Goal: Information Seeking & Learning: Learn about a topic

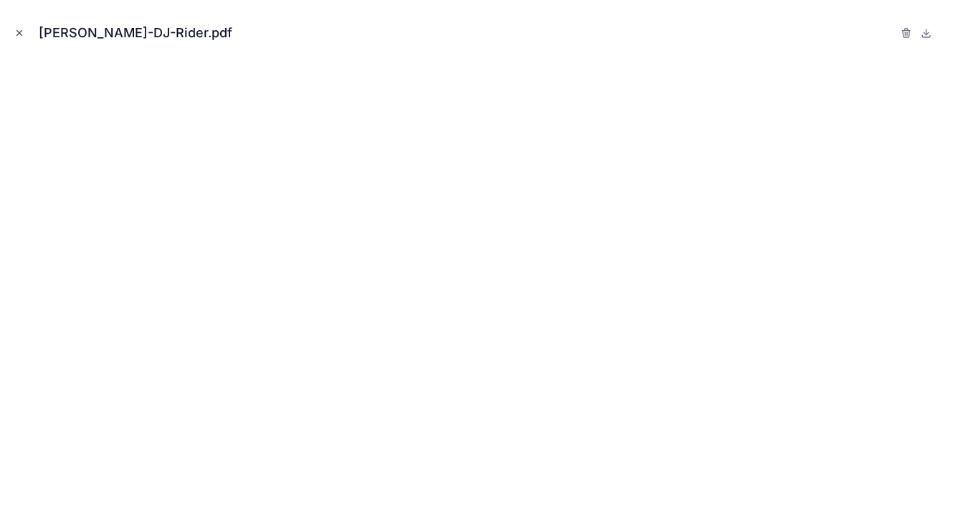
click at [16, 32] on icon "Close modal" at bounding box center [19, 33] width 10 height 10
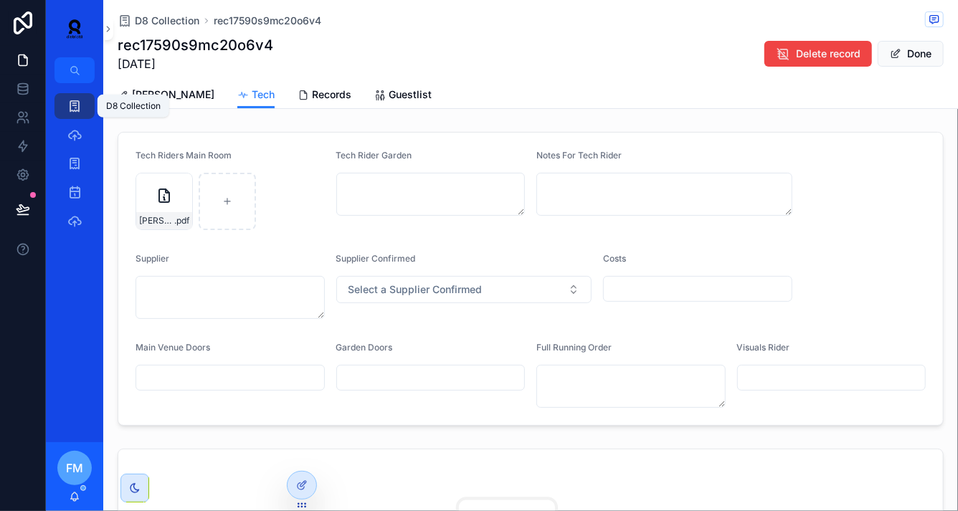
click at [74, 112] on icon "scrollable content" at bounding box center [74, 106] width 14 height 14
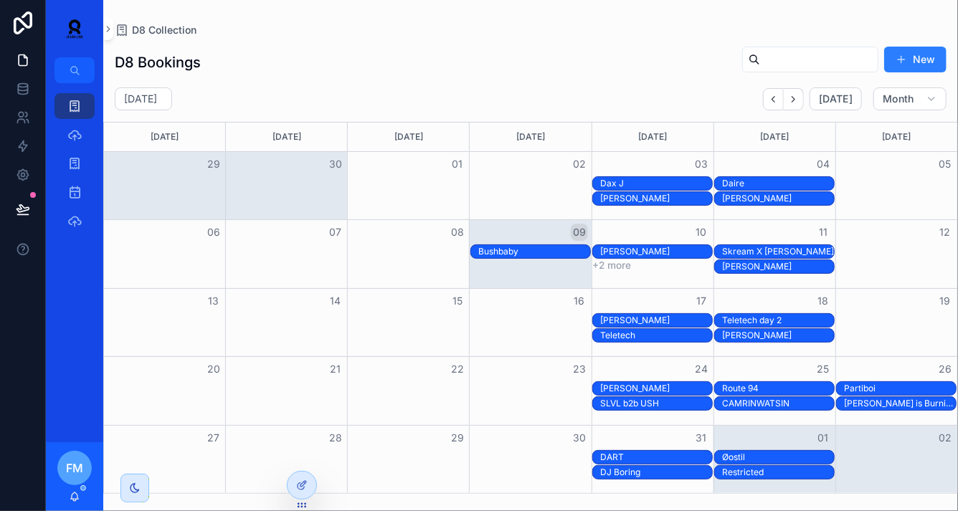
click at [874, 387] on div "Partiboi" at bounding box center [900, 388] width 112 height 11
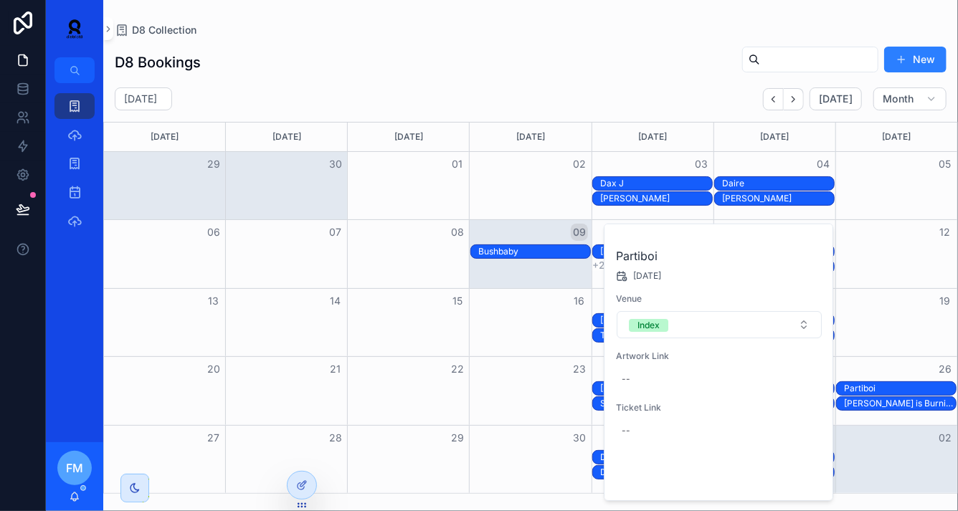
click at [782, 478] on span "Open" at bounding box center [784, 476] width 27 height 13
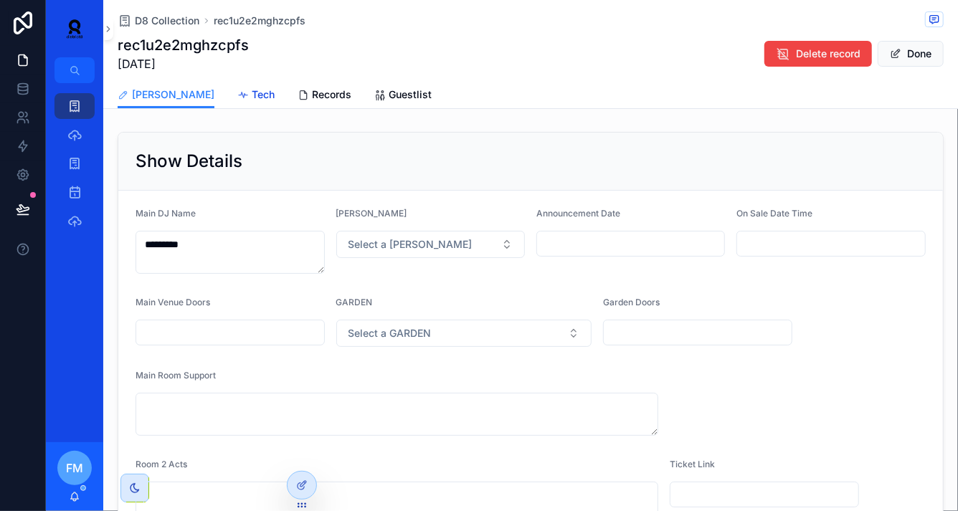
click at [252, 94] on span "Tech" at bounding box center [263, 94] width 23 height 14
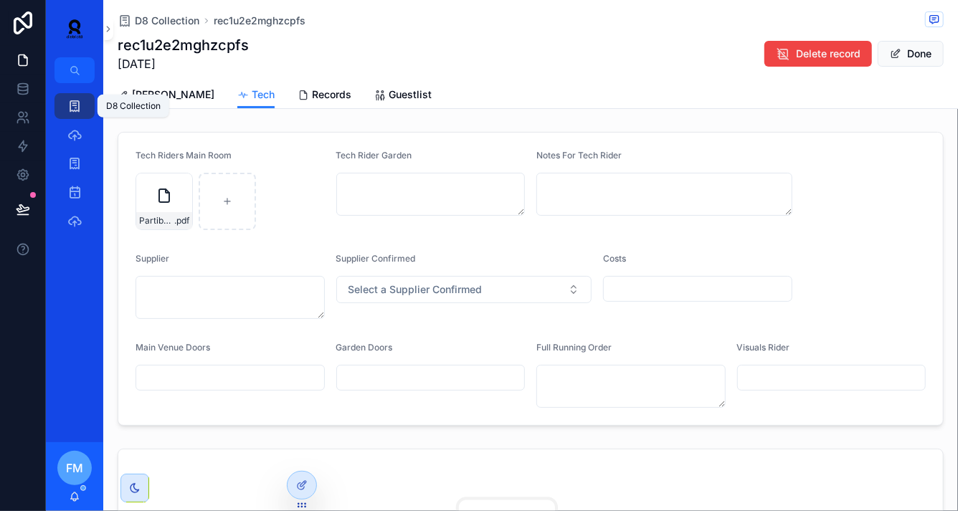
click at [74, 103] on icon "scrollable content" at bounding box center [74, 106] width 14 height 14
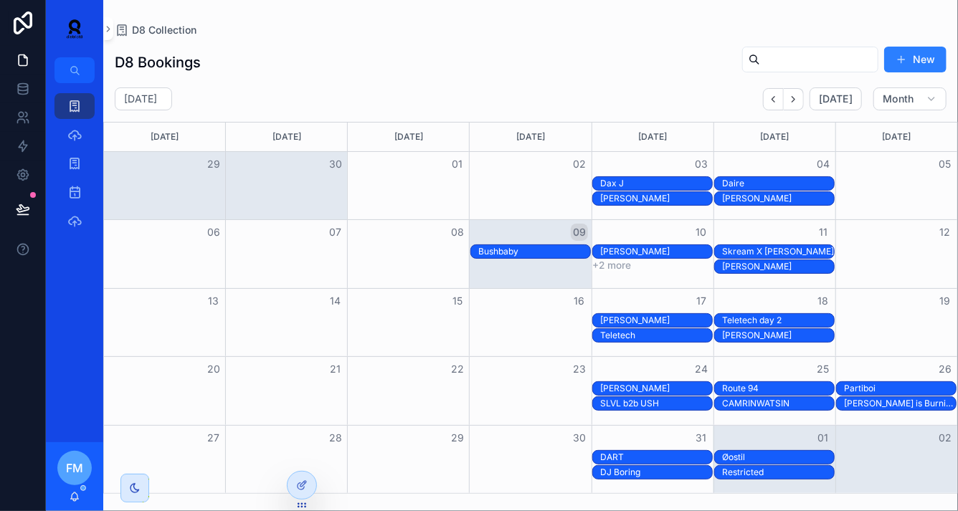
click at [663, 333] on div "Teletech" at bounding box center [656, 335] width 112 height 11
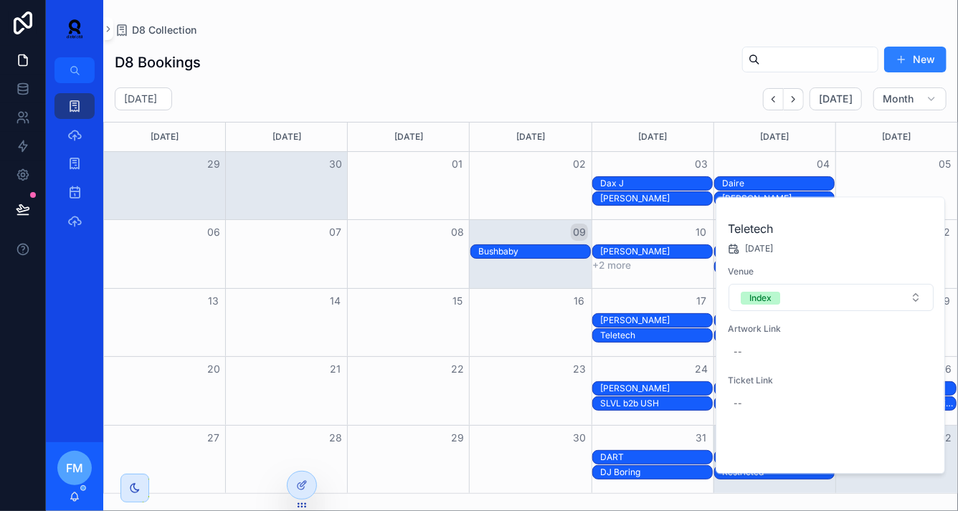
click at [905, 452] on span "Open" at bounding box center [896, 450] width 27 height 13
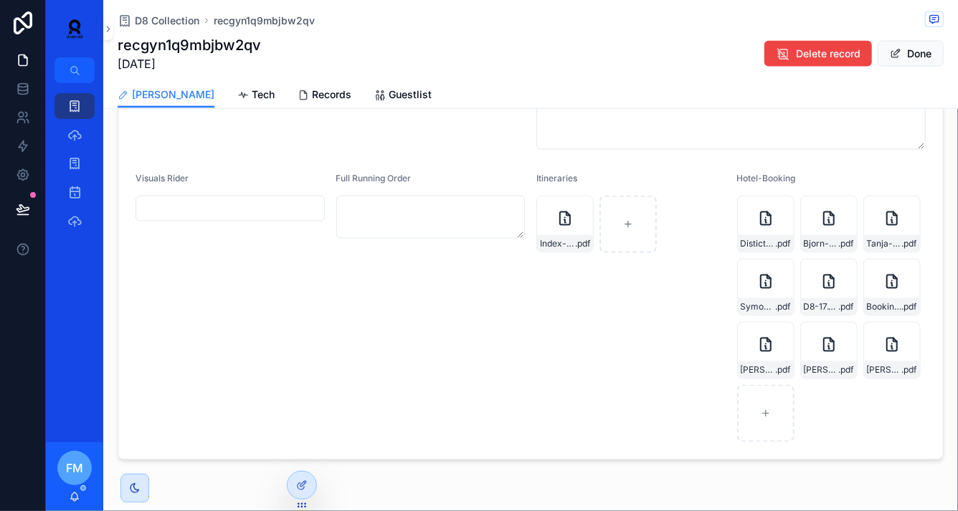
scroll to position [977, 0]
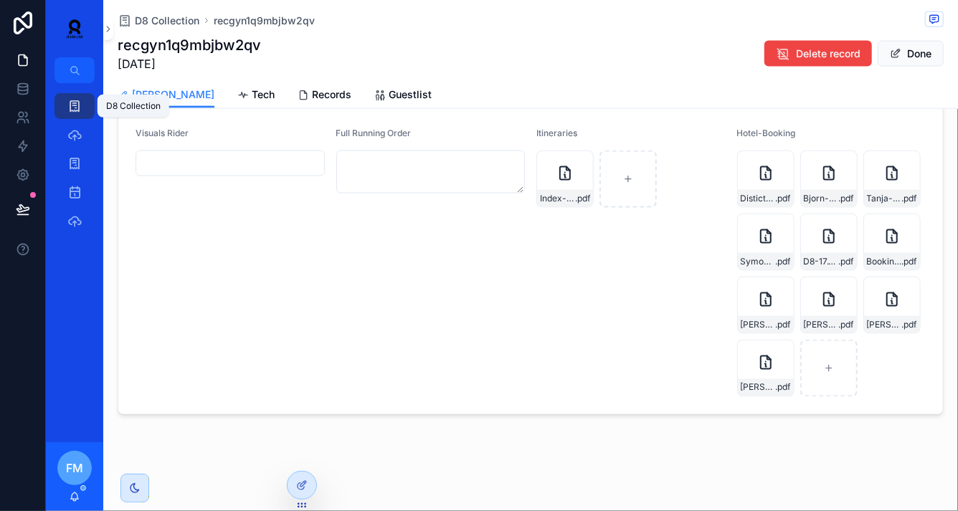
click at [67, 113] on div "D8 Collection" at bounding box center [74, 106] width 23 height 23
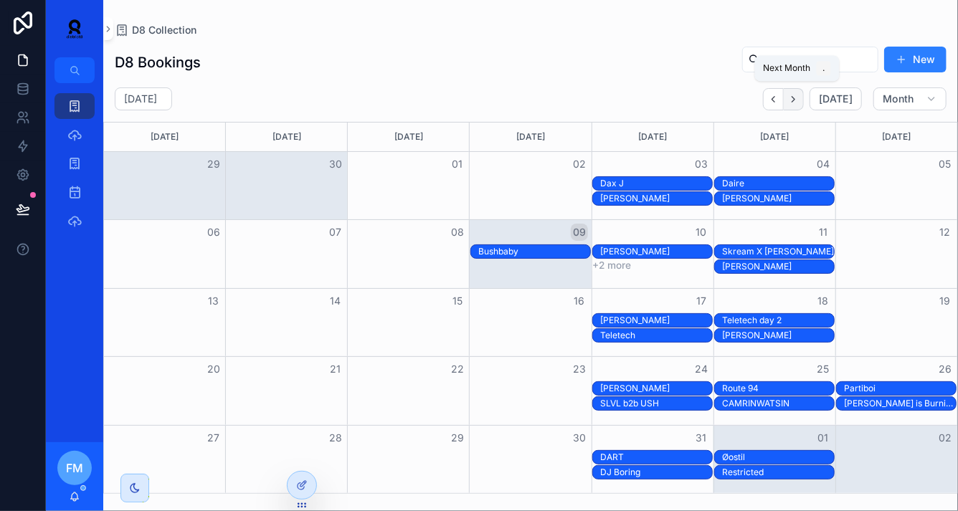
click at [799, 104] on icon "Next" at bounding box center [793, 99] width 11 height 11
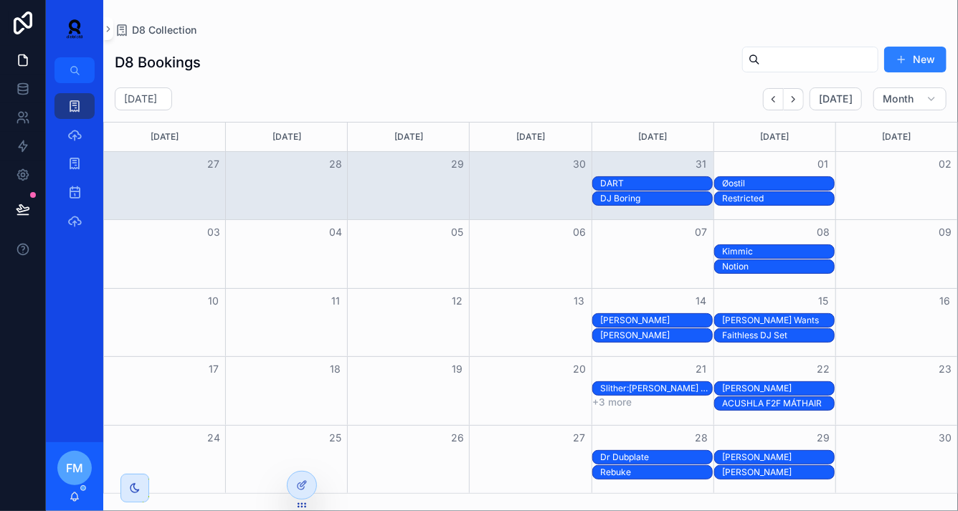
click at [638, 460] on div "Dr Dubplate" at bounding box center [656, 457] width 112 height 11
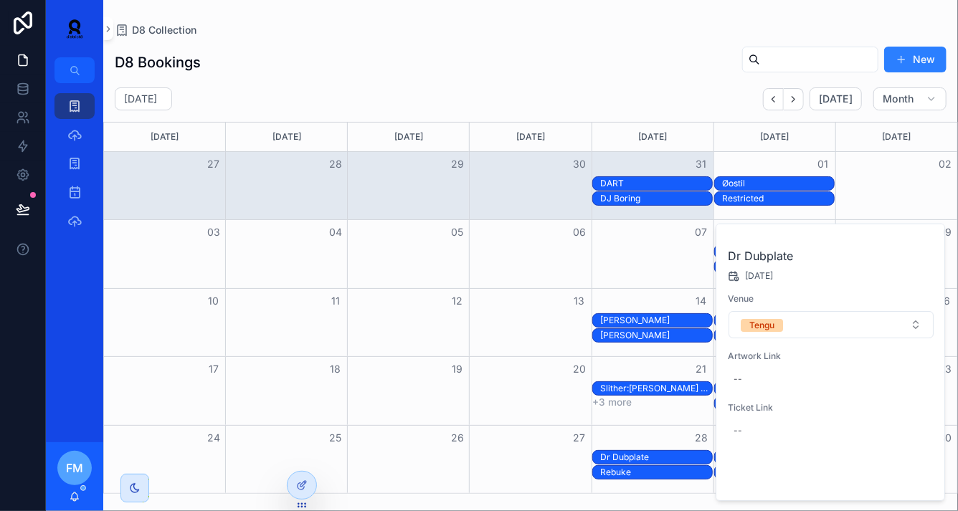
click at [894, 478] on span "Open" at bounding box center [896, 476] width 27 height 13
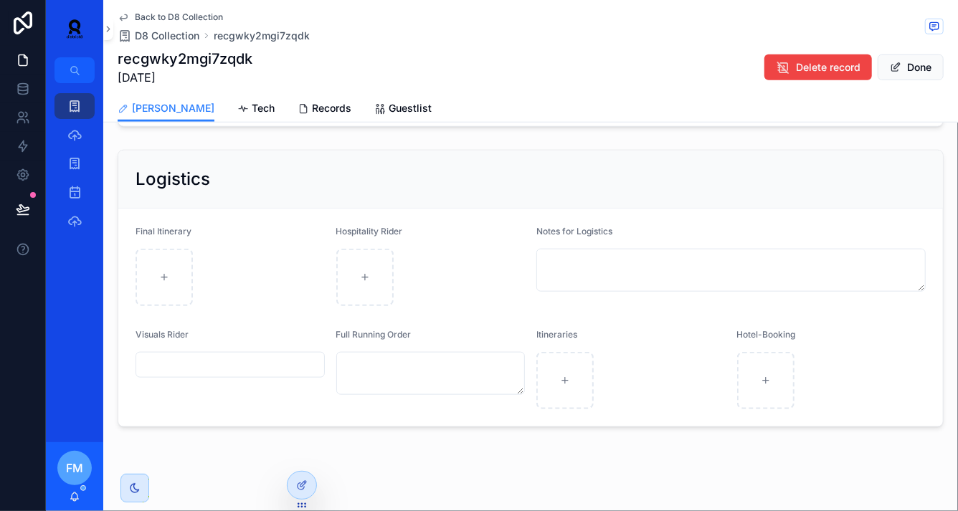
scroll to position [610, 0]
